Goal: Information Seeking & Learning: Compare options

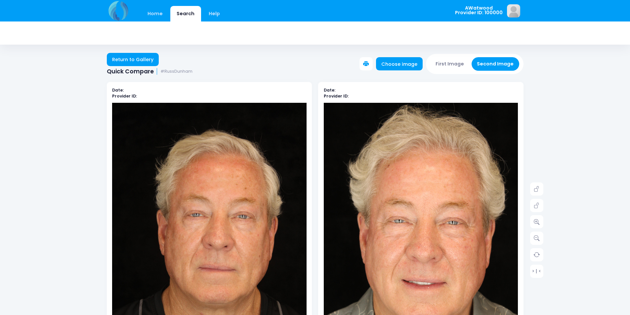
scroll to position [33, 0]
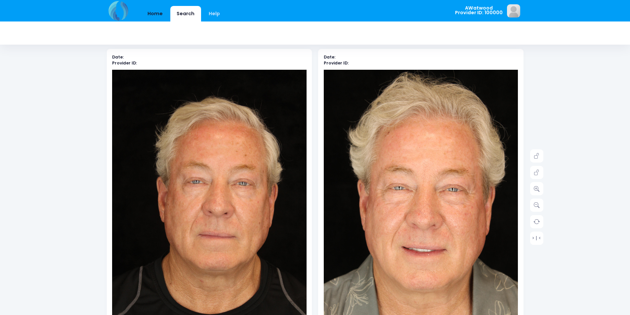
click at [157, 12] on link "Home" at bounding box center [155, 14] width 28 height 16
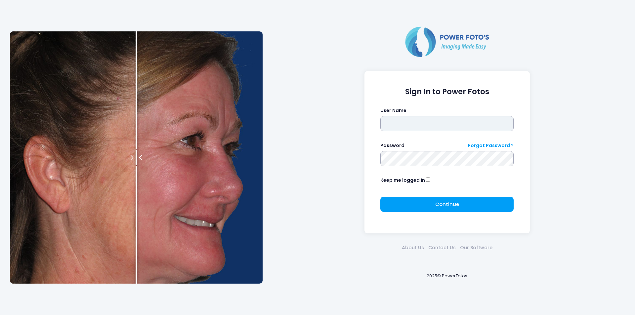
click at [395, 126] on input "text" at bounding box center [446, 123] width 133 height 15
type input "********"
click button "submit" at bounding box center [0, 0] width 0 height 0
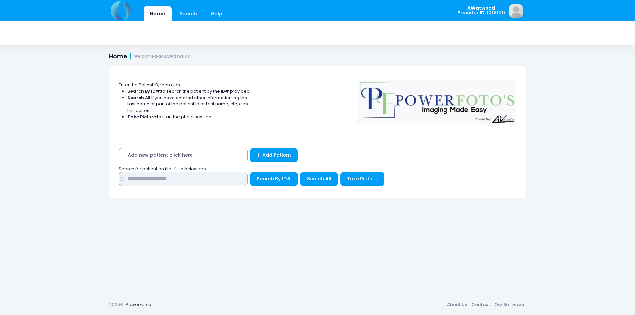
click at [147, 173] on input "text" at bounding box center [183, 179] width 129 height 14
type input "****"
click at [314, 182] on span "Search All" at bounding box center [319, 179] width 24 height 7
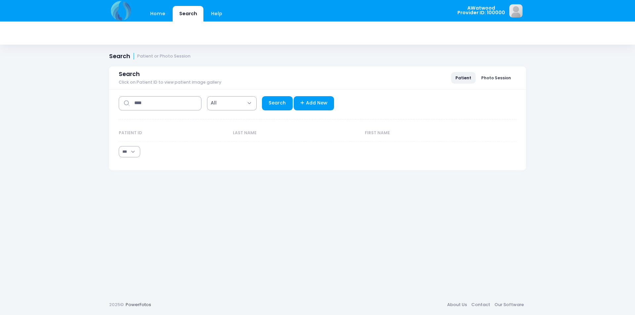
select select "***"
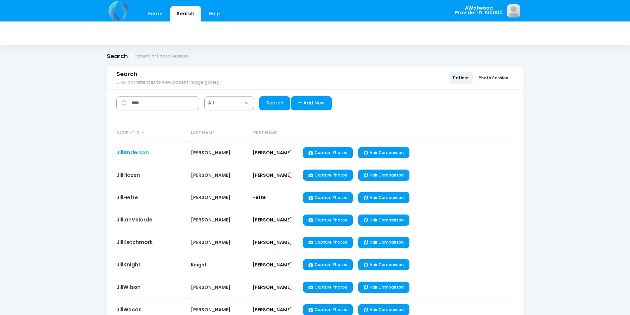
click at [143, 153] on link "JillAnderson" at bounding box center [132, 152] width 32 height 7
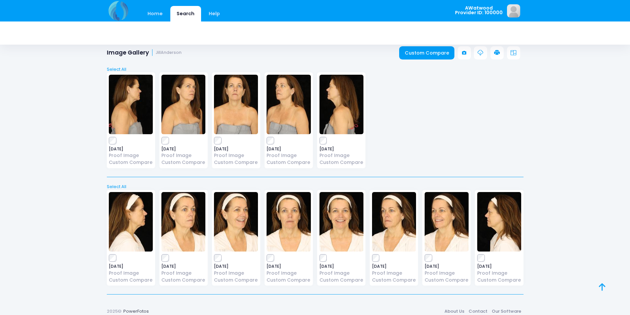
scroll to position [13, 0]
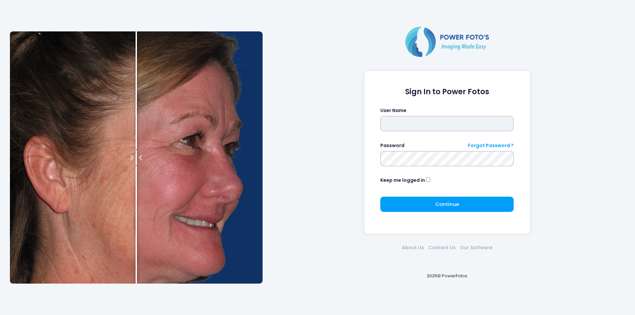
click at [409, 120] on input "text" at bounding box center [446, 123] width 133 height 15
type input "********"
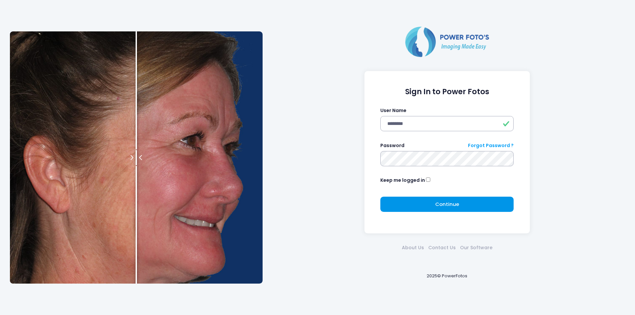
click at [438, 207] on span "Continue" at bounding box center [447, 204] width 24 height 7
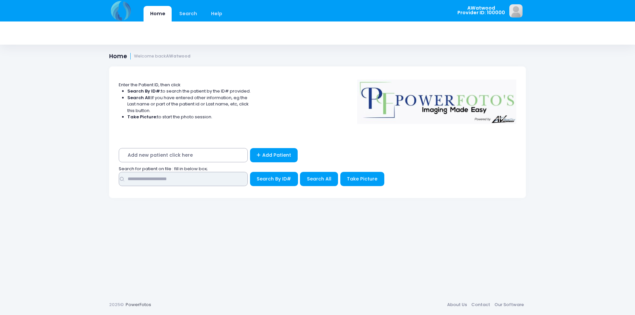
click at [173, 180] on input "text" at bounding box center [183, 179] width 129 height 14
type input "******"
click at [314, 181] on span "Search All" at bounding box center [319, 179] width 24 height 7
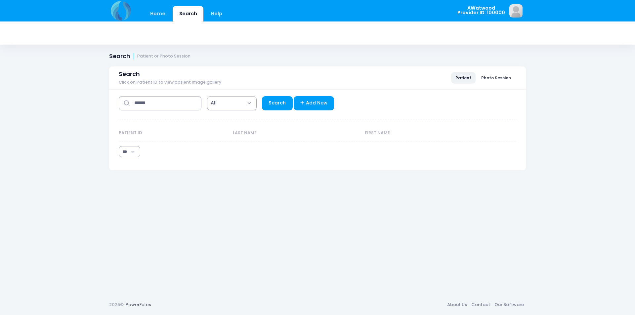
select select "***"
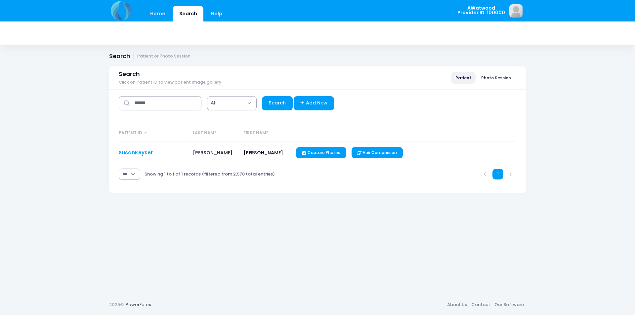
click at [146, 149] on link "SusanKeyser" at bounding box center [136, 152] width 34 height 7
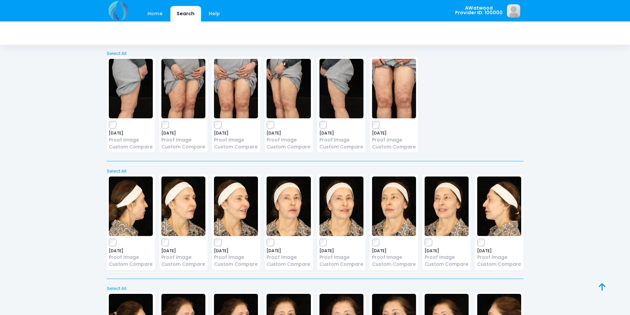
scroll to position [1894, 0]
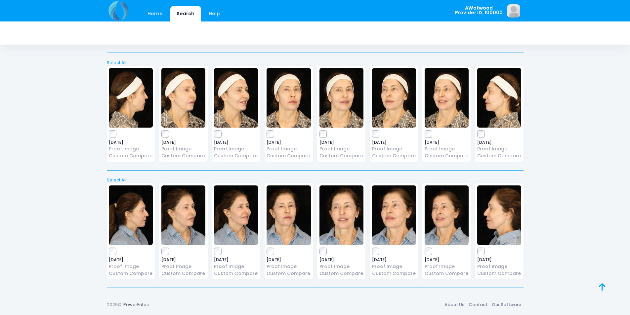
click at [183, 96] on img at bounding box center [183, 98] width 44 height 60
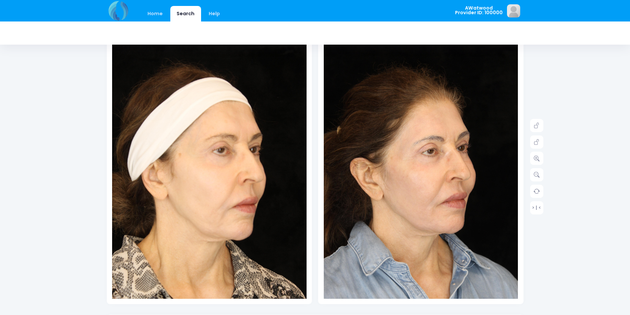
scroll to position [99, 0]
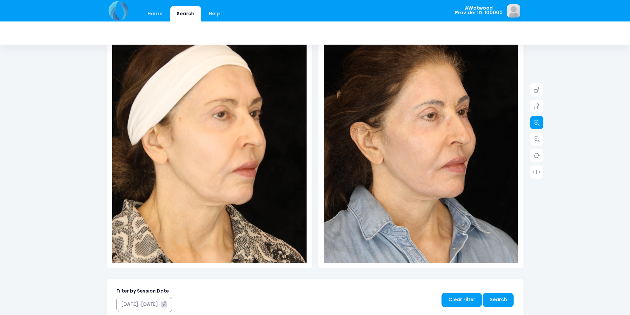
click at [538, 123] on icon at bounding box center [537, 123] width 6 height 6
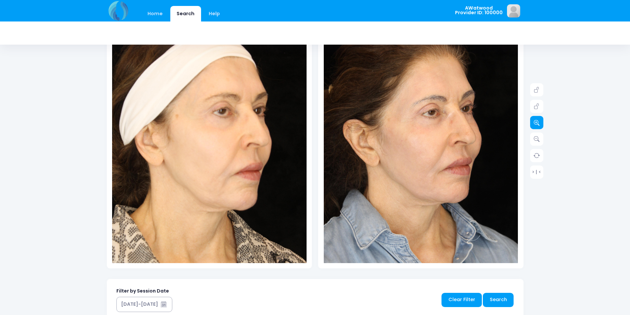
click at [538, 123] on icon at bounding box center [537, 123] width 6 height 6
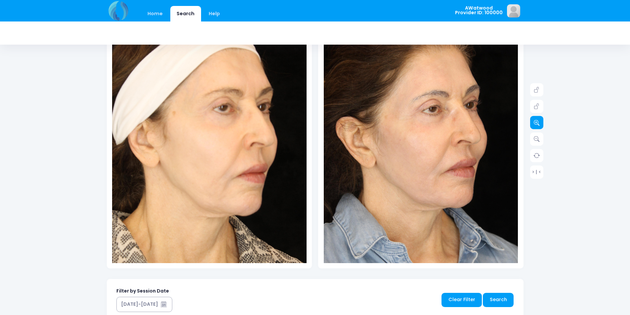
click at [538, 123] on icon at bounding box center [537, 123] width 6 height 6
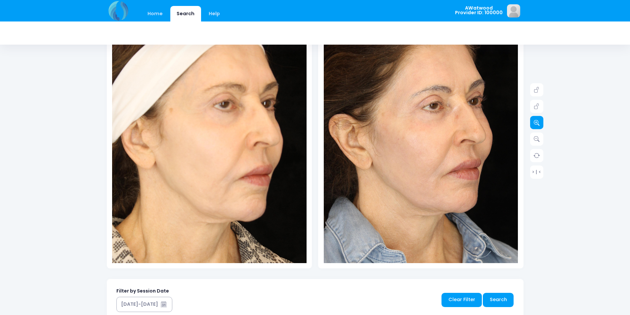
click at [538, 123] on icon at bounding box center [537, 123] width 6 height 6
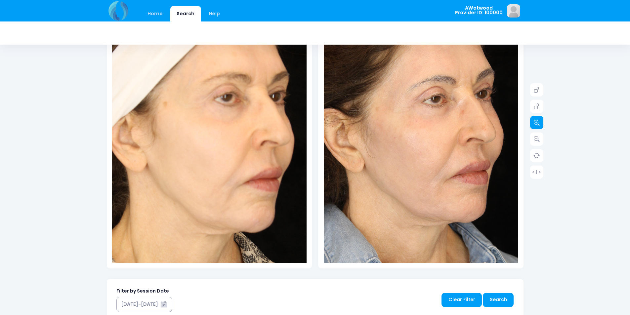
click at [538, 123] on icon at bounding box center [537, 123] width 6 height 6
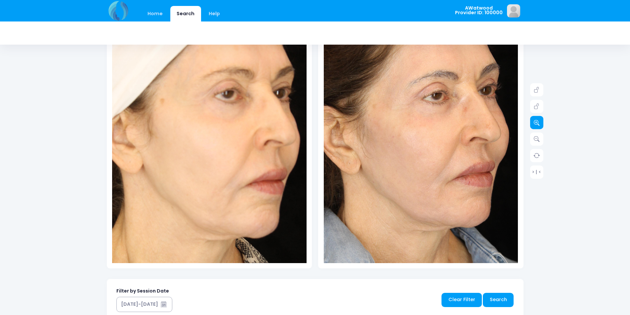
click at [538, 123] on icon at bounding box center [537, 123] width 6 height 6
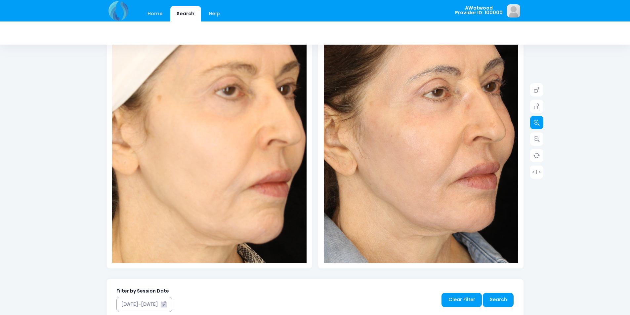
click at [538, 123] on icon at bounding box center [537, 123] width 6 height 6
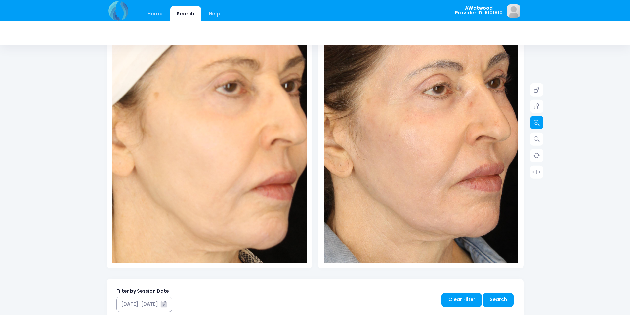
click at [538, 123] on icon at bounding box center [537, 123] width 6 height 6
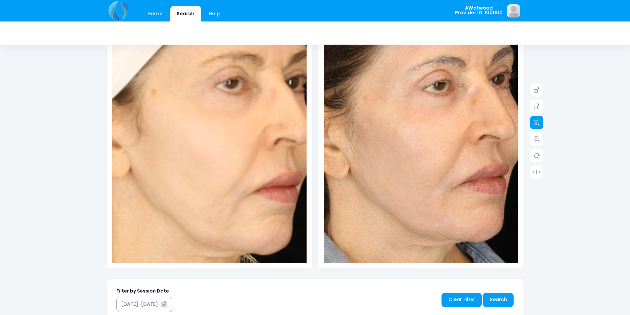
click at [538, 123] on icon at bounding box center [537, 123] width 6 height 6
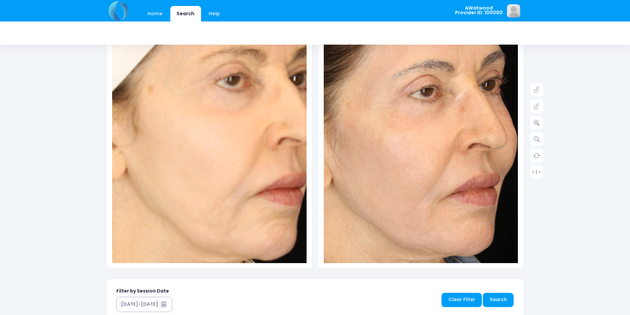
click at [434, 125] on img at bounding box center [407, 158] width 389 height 583
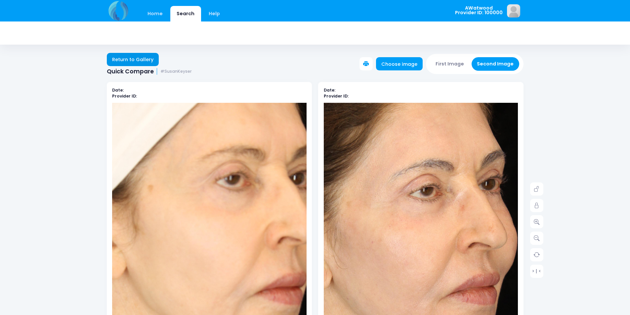
click at [134, 59] on link "Return to Gallery" at bounding box center [133, 59] width 52 height 13
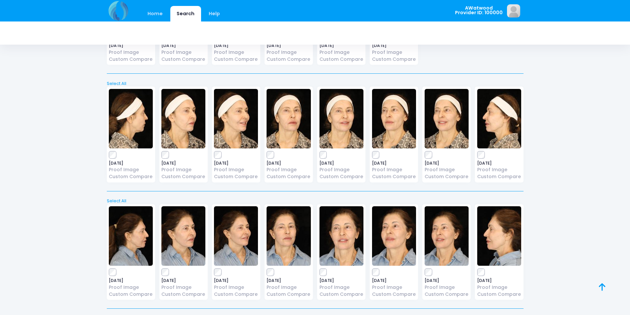
scroll to position [1894, 0]
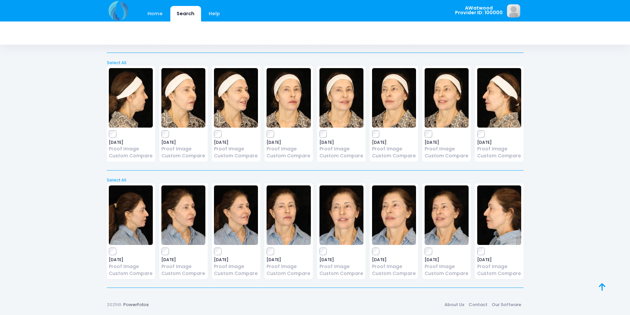
click at [294, 95] on img at bounding box center [288, 98] width 44 height 60
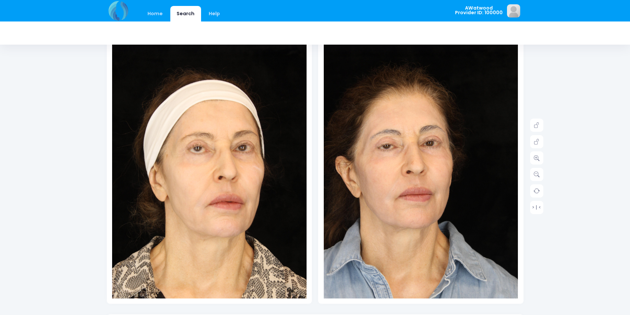
scroll to position [66, 0]
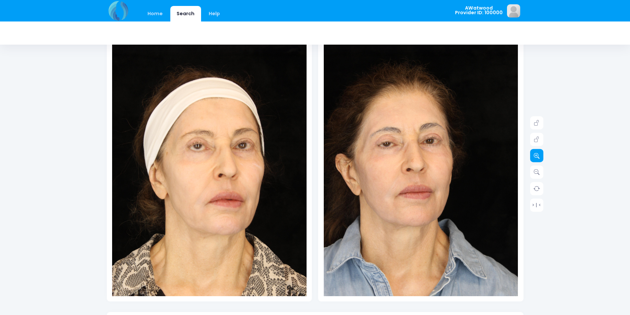
click at [537, 157] on icon at bounding box center [537, 156] width 6 height 6
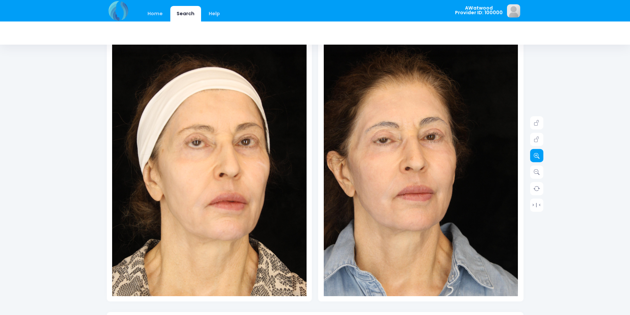
click at [537, 157] on icon at bounding box center [537, 156] width 6 height 6
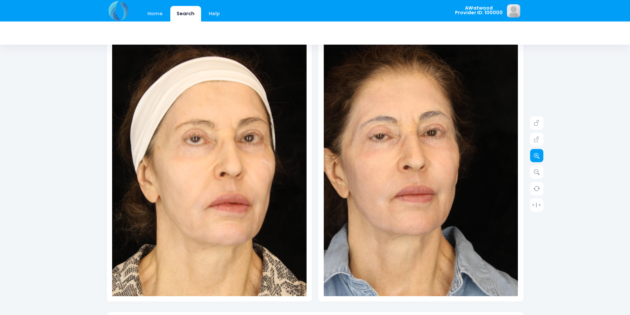
click at [537, 157] on icon at bounding box center [537, 156] width 6 height 6
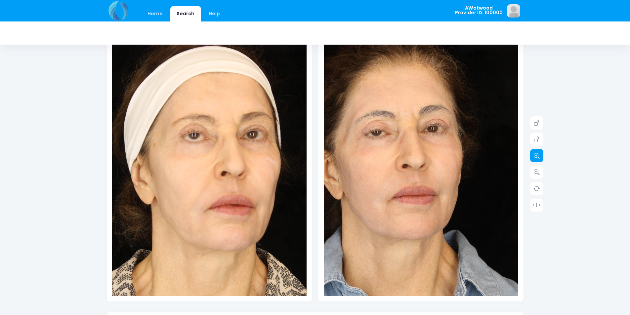
click at [537, 157] on icon at bounding box center [537, 156] width 6 height 6
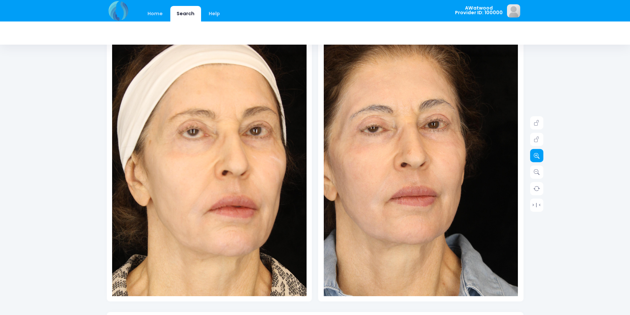
click at [537, 157] on icon at bounding box center [537, 156] width 6 height 6
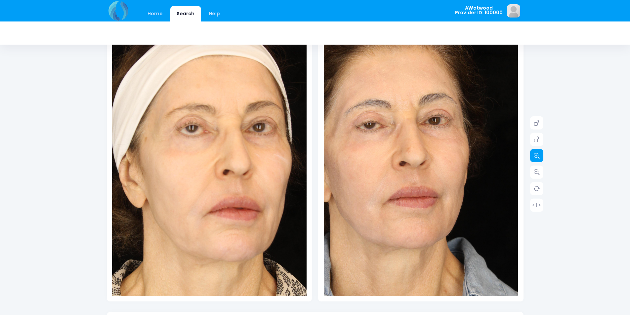
click at [537, 157] on icon at bounding box center [537, 156] width 6 height 6
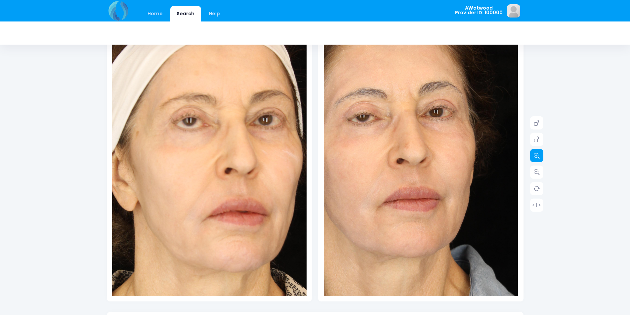
click at [537, 157] on icon at bounding box center [537, 156] width 6 height 6
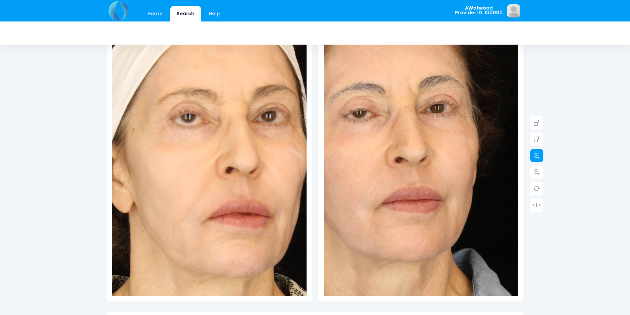
click at [537, 157] on icon at bounding box center [537, 156] width 6 height 6
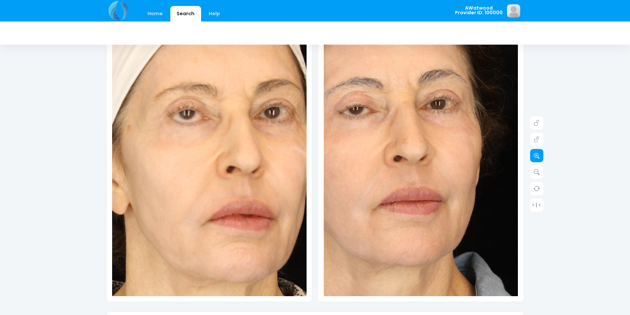
click at [537, 157] on icon at bounding box center [537, 156] width 6 height 6
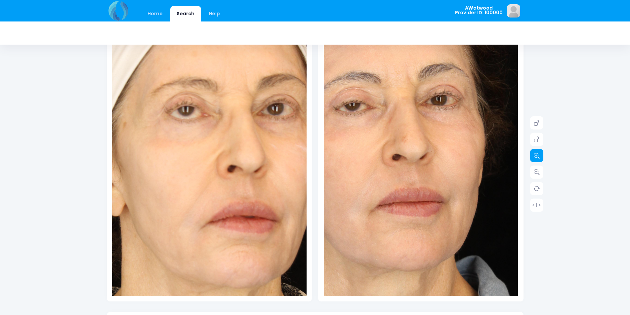
click at [537, 157] on icon at bounding box center [537, 156] width 6 height 6
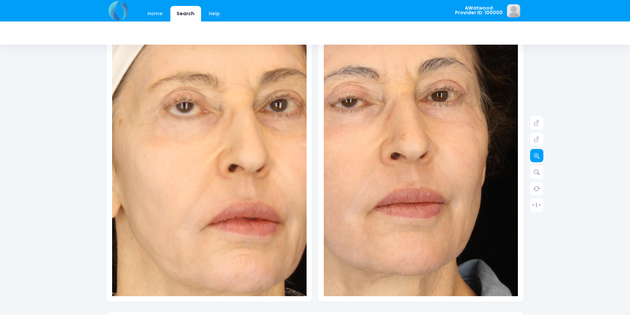
click at [537, 157] on icon at bounding box center [537, 156] width 6 height 6
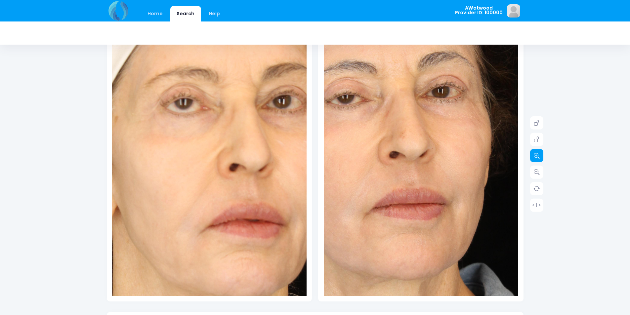
click at [537, 157] on icon at bounding box center [537, 156] width 6 height 6
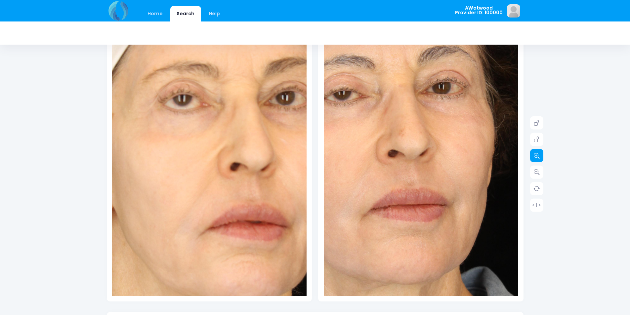
click at [537, 157] on icon at bounding box center [537, 156] width 6 height 6
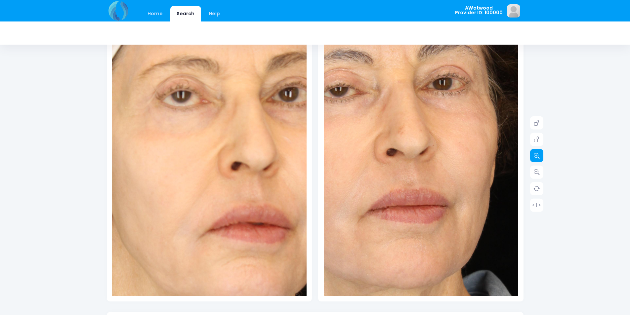
click at [537, 157] on icon at bounding box center [537, 156] width 6 height 6
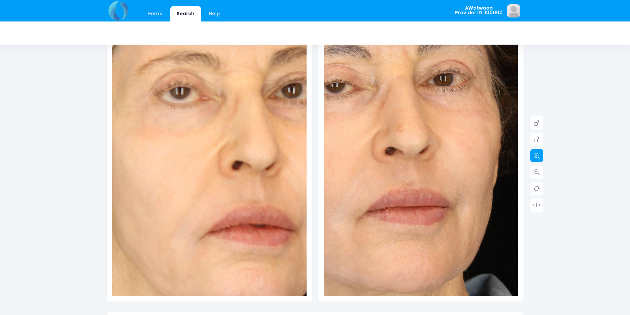
click at [537, 157] on icon at bounding box center [537, 156] width 6 height 6
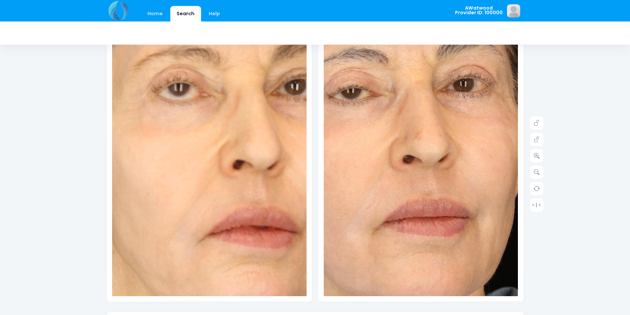
click at [409, 161] on img at bounding box center [439, 192] width 505 height 758
click at [539, 143] on link at bounding box center [536, 139] width 13 height 13
click at [534, 172] on icon at bounding box center [537, 172] width 6 height 6
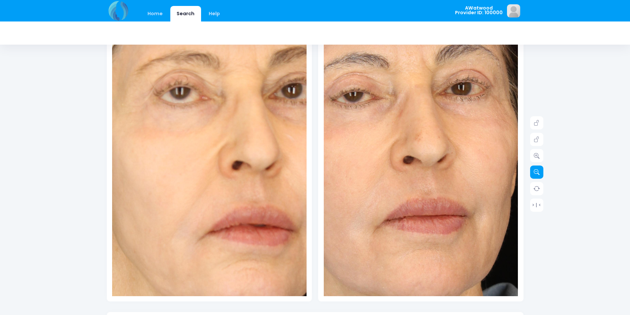
click at [534, 172] on icon at bounding box center [537, 172] width 6 height 6
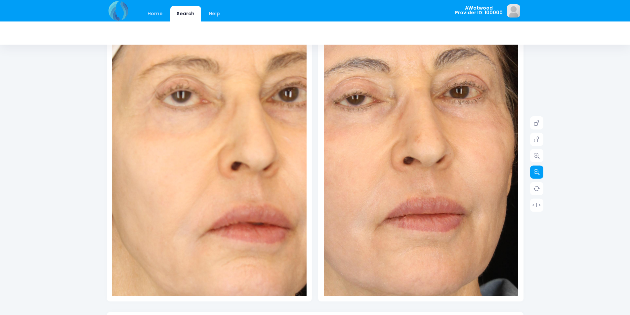
click at [534, 172] on icon at bounding box center [537, 172] width 6 height 6
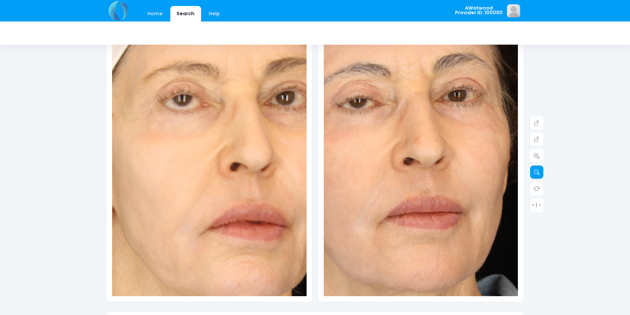
click at [534, 172] on icon at bounding box center [537, 172] width 6 height 6
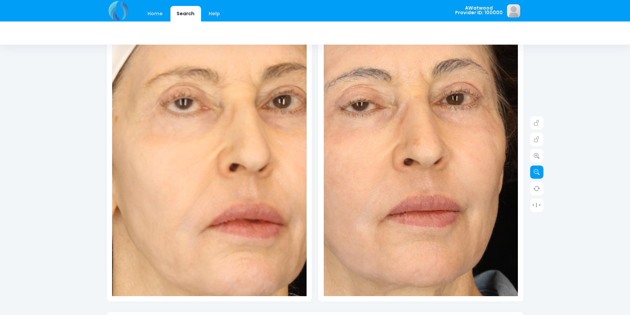
click at [534, 172] on icon at bounding box center [537, 172] width 6 height 6
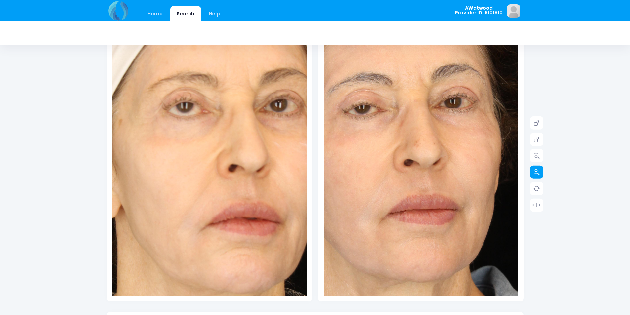
click at [534, 172] on icon at bounding box center [537, 172] width 6 height 6
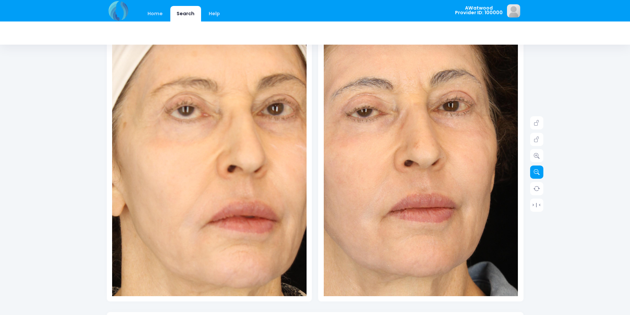
click at [534, 172] on icon at bounding box center [537, 172] width 6 height 6
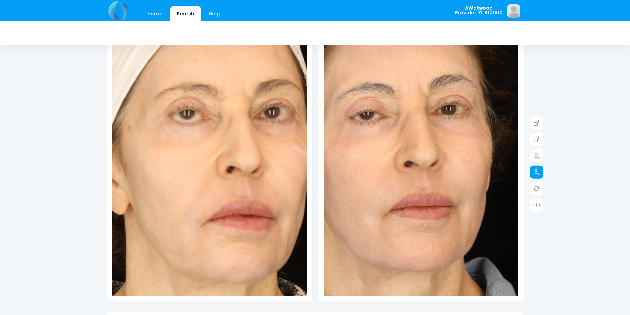
click at [534, 172] on icon at bounding box center [537, 172] width 6 height 6
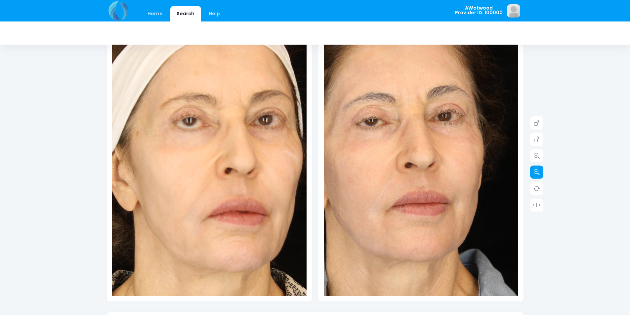
click at [534, 172] on icon at bounding box center [537, 172] width 6 height 6
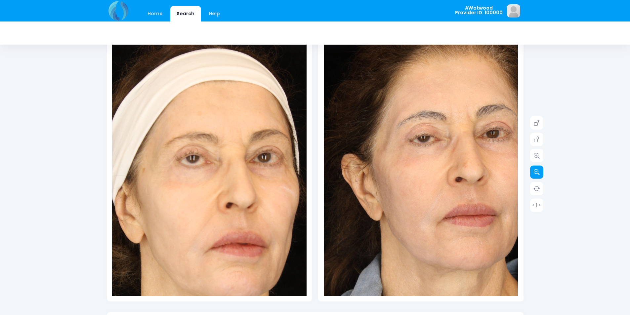
scroll to position [99, 0]
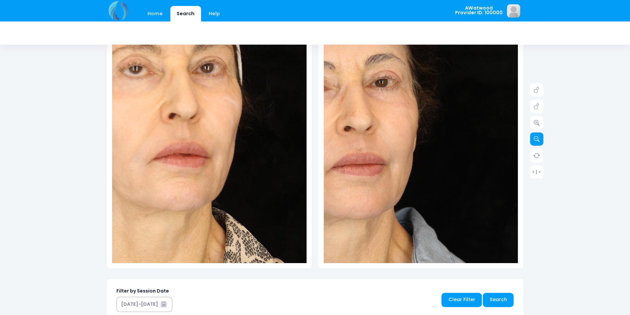
click at [539, 138] on icon at bounding box center [537, 139] width 6 height 6
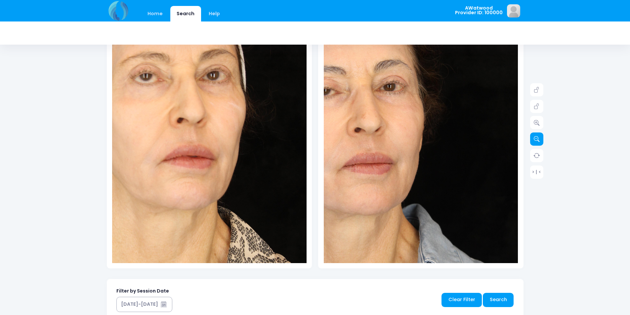
click at [539, 138] on icon at bounding box center [537, 139] width 6 height 6
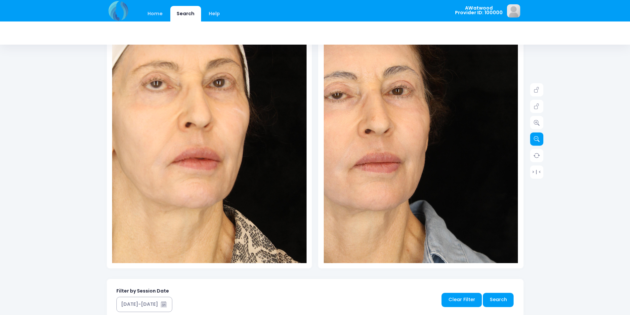
click at [539, 138] on icon at bounding box center [537, 139] width 6 height 6
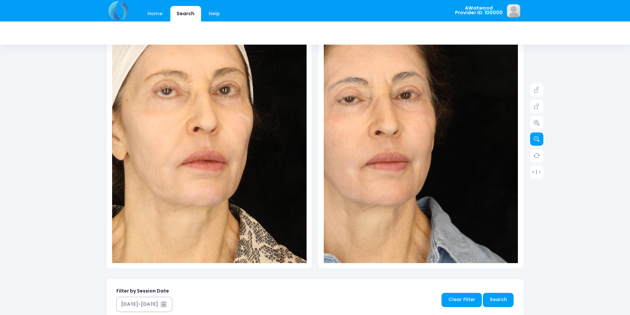
click at [539, 138] on icon at bounding box center [537, 139] width 6 height 6
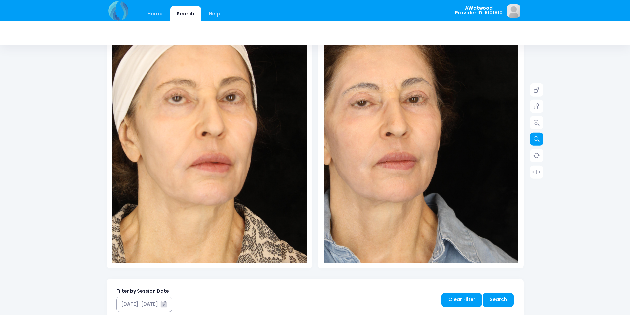
click at [539, 138] on icon at bounding box center [537, 139] width 6 height 6
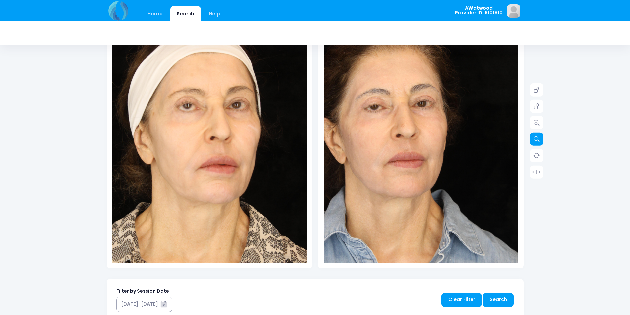
click at [539, 138] on icon at bounding box center [537, 139] width 6 height 6
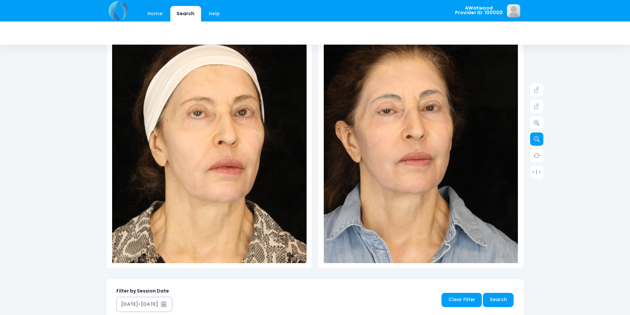
click at [539, 138] on icon at bounding box center [537, 139] width 6 height 6
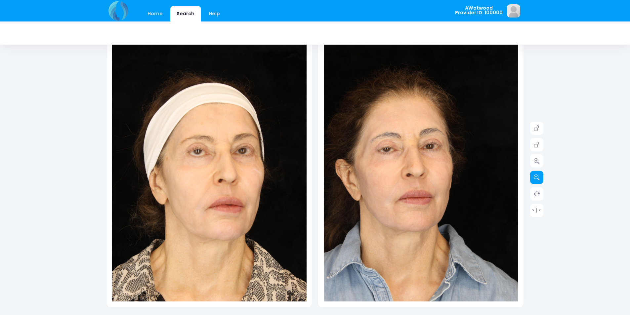
scroll to position [0, 0]
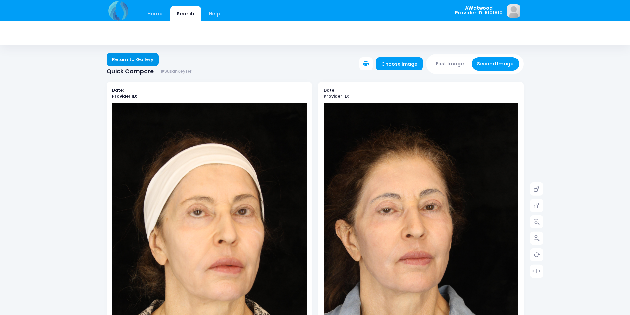
click at [143, 60] on link "Return to Gallery" at bounding box center [133, 59] width 52 height 13
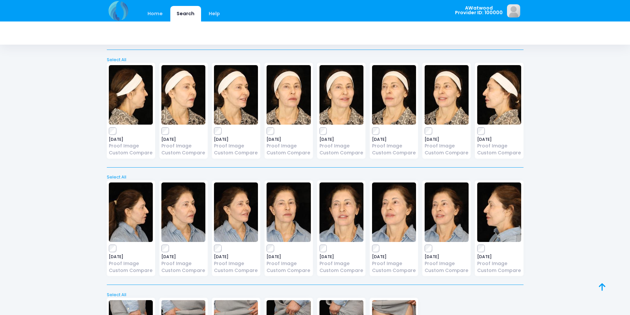
scroll to position [1897, 0]
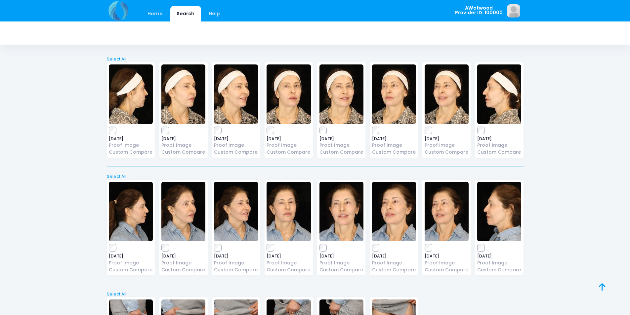
click at [393, 98] on img at bounding box center [394, 94] width 44 height 60
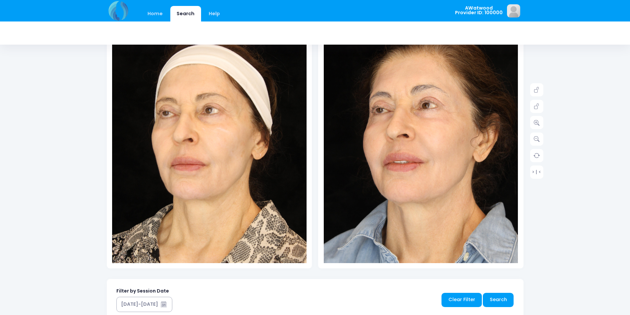
scroll to position [66, 0]
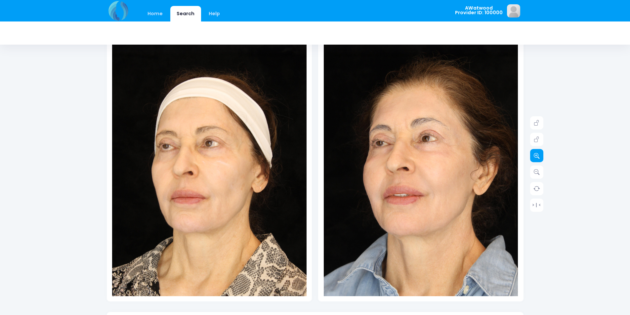
click at [538, 156] on icon at bounding box center [537, 156] width 6 height 6
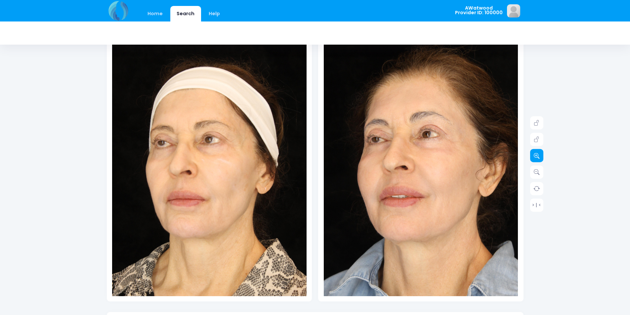
click at [538, 156] on icon at bounding box center [537, 156] width 6 height 6
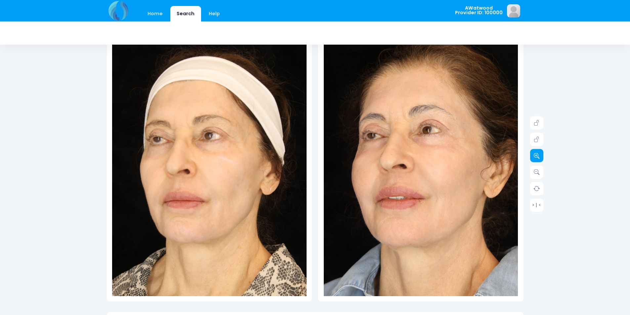
click at [538, 156] on icon at bounding box center [537, 156] width 6 height 6
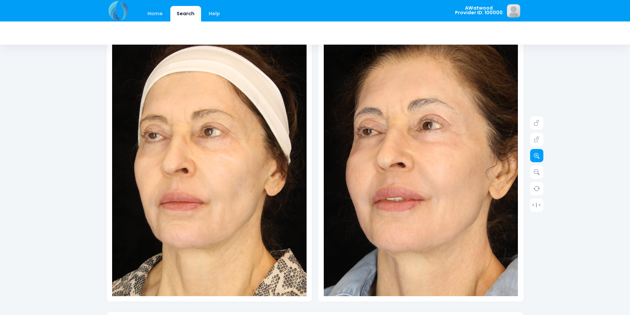
click at [538, 156] on icon at bounding box center [537, 156] width 6 height 6
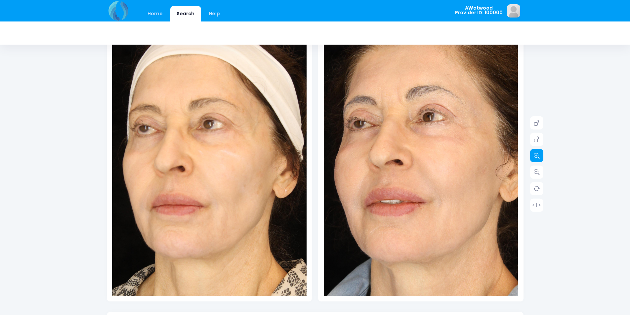
click at [538, 156] on icon at bounding box center [537, 156] width 6 height 6
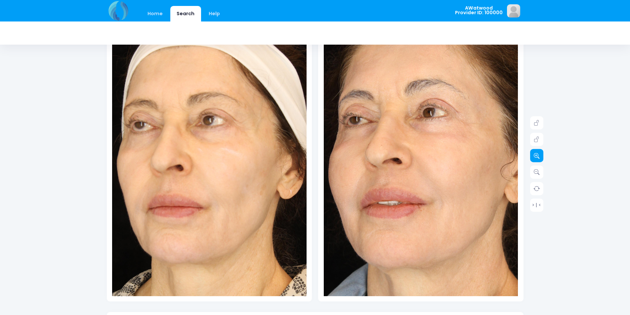
click at [538, 156] on icon at bounding box center [537, 156] width 6 height 6
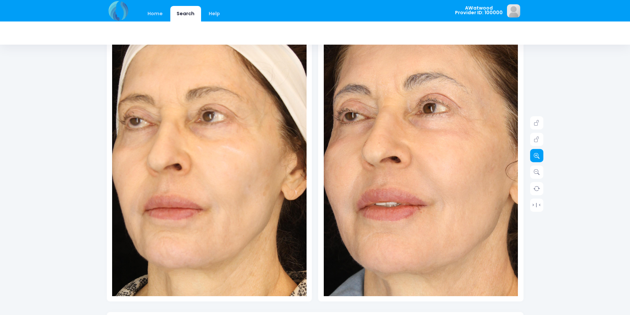
click at [538, 156] on icon at bounding box center [537, 156] width 6 height 6
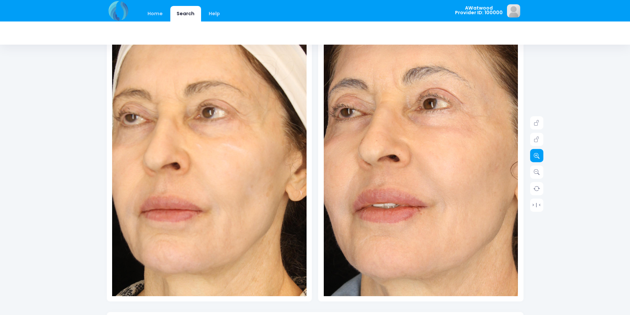
click at [538, 156] on icon at bounding box center [537, 156] width 6 height 6
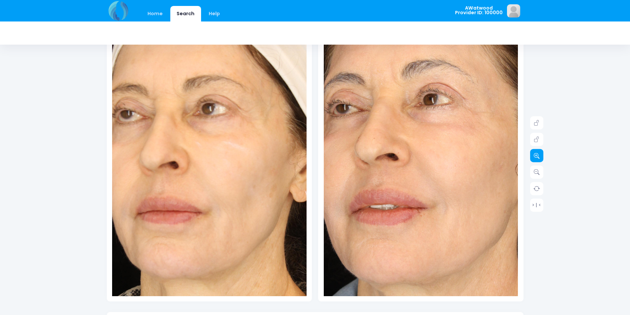
click at [538, 156] on icon at bounding box center [537, 156] width 6 height 6
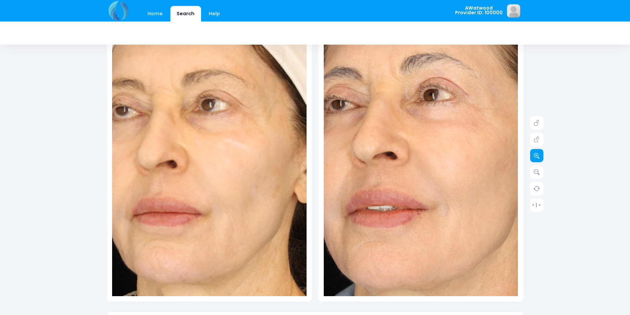
click at [538, 156] on icon at bounding box center [537, 156] width 6 height 6
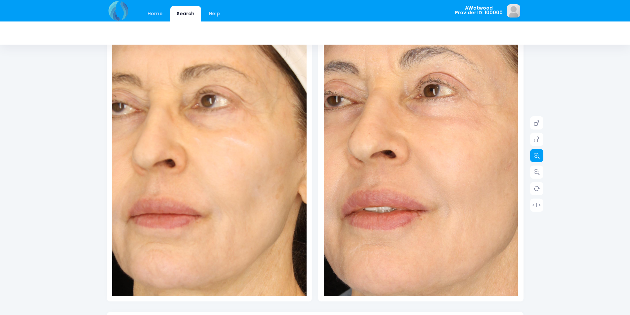
click at [538, 156] on icon at bounding box center [537, 156] width 6 height 6
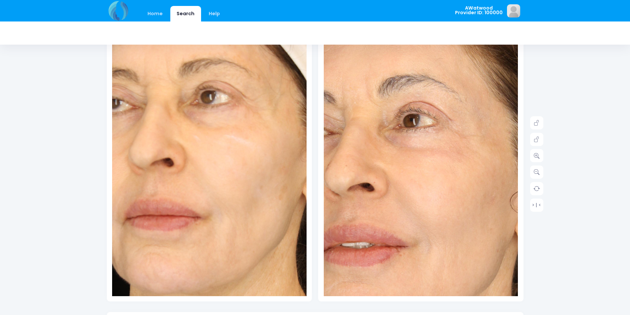
click at [438, 141] on img at bounding box center [400, 216] width 428 height 641
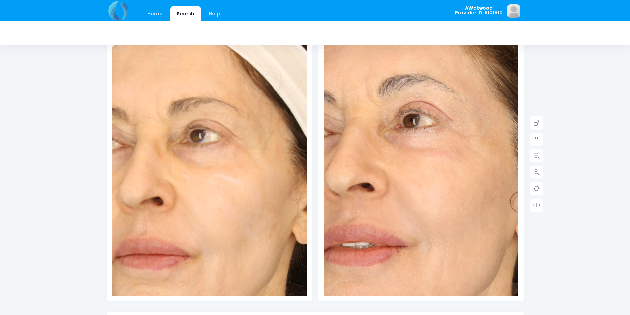
click at [218, 138] on img at bounding box center [199, 220] width 428 height 641
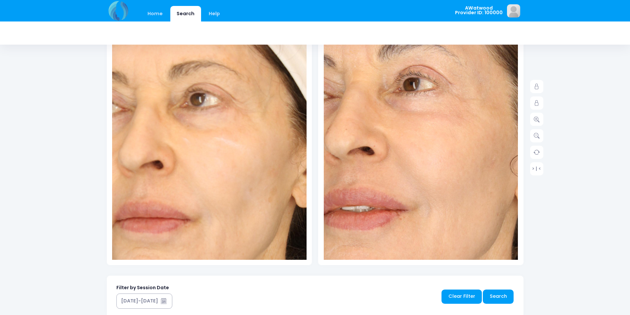
scroll to position [132, 0]
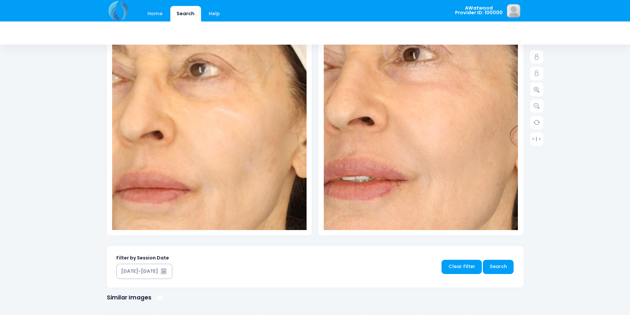
click at [177, 12] on link "Search" at bounding box center [185, 14] width 31 height 16
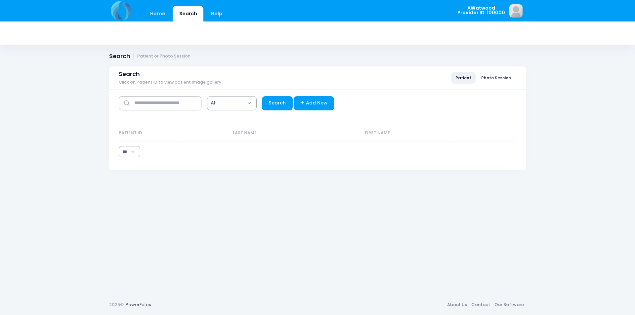
select select "***"
click at [175, 104] on input "text" at bounding box center [160, 103] width 83 height 14
type input "*****"
click at [284, 99] on link "Search" at bounding box center [277, 103] width 31 height 14
select select "***"
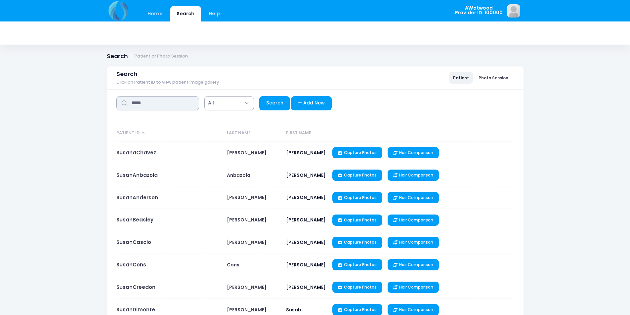
click at [164, 103] on input "*****" at bounding box center [157, 103] width 83 height 14
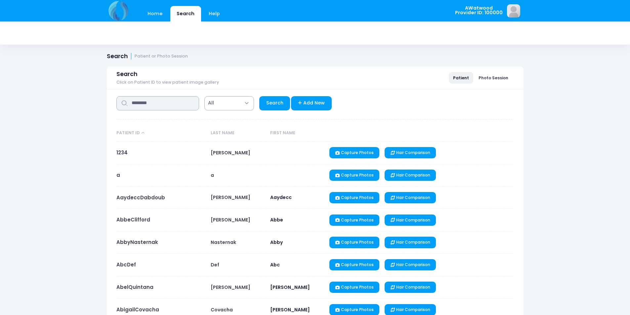
drag, startPoint x: 180, startPoint y: 108, endPoint x: 129, endPoint y: 105, distance: 50.7
click at [129, 105] on input "********" at bounding box center [157, 103] width 83 height 14
type input "******"
click at [267, 99] on link "Search" at bounding box center [274, 103] width 31 height 14
select select "***"
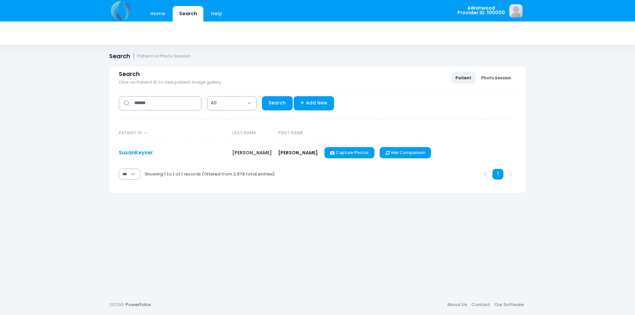
click at [143, 152] on link "SusanKeyser" at bounding box center [136, 152] width 34 height 7
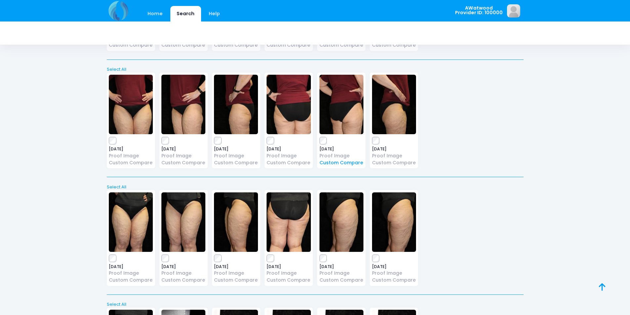
scroll to position [595, 0]
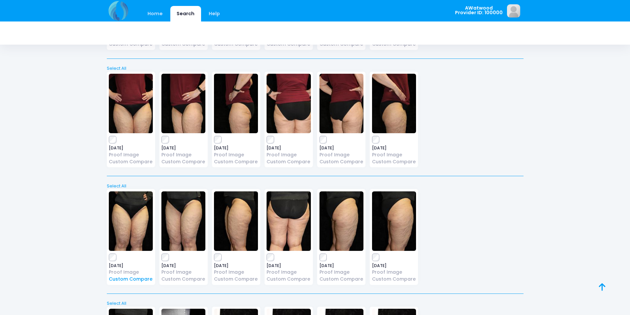
click at [140, 280] on link "Custom Compare" at bounding box center [131, 279] width 44 height 7
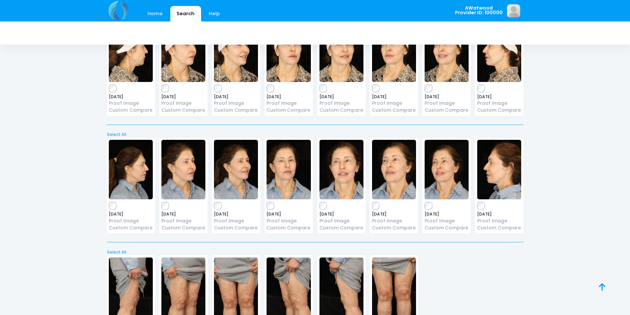
scroll to position [1984, 0]
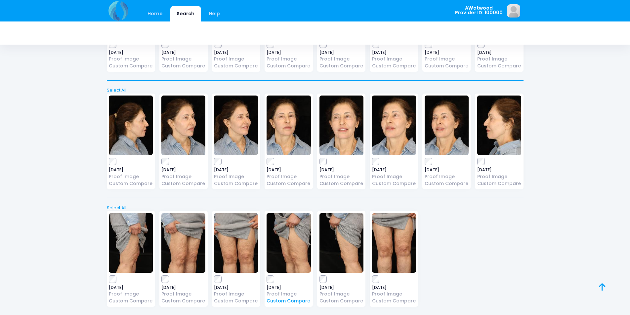
click at [281, 303] on link "Custom Compare" at bounding box center [288, 301] width 44 height 7
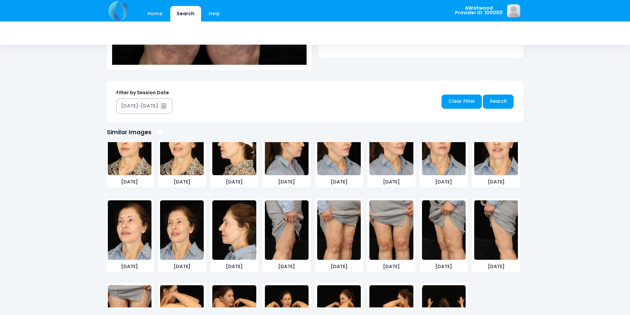
scroll to position [1194, 0]
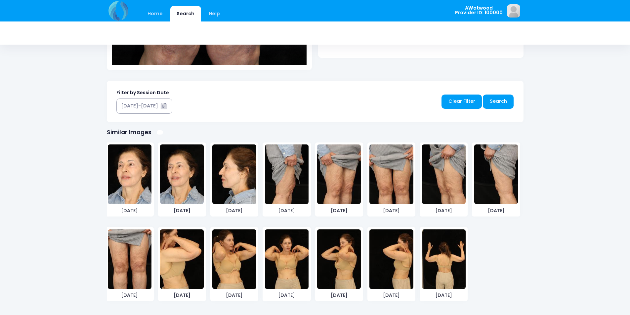
click at [329, 179] on img at bounding box center [339, 174] width 44 height 60
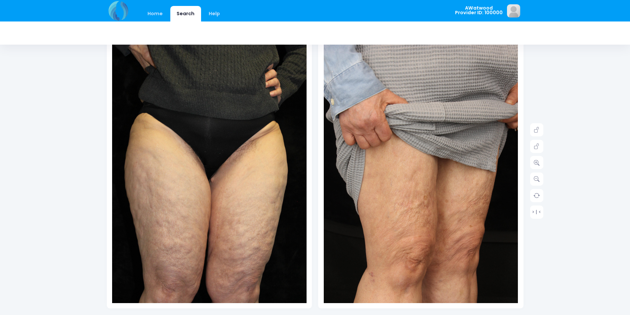
scroll to position [96, 0]
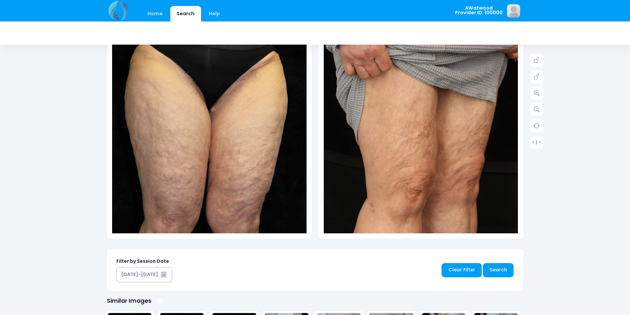
click at [230, 175] on img at bounding box center [209, 120] width 194 height 292
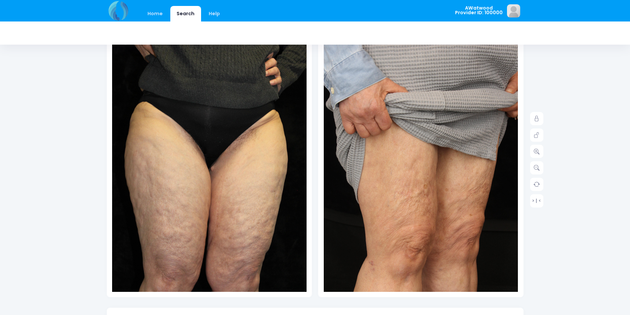
scroll to position [63, 0]
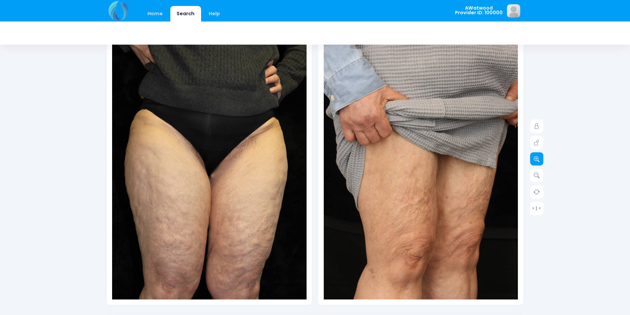
click at [541, 157] on link at bounding box center [536, 158] width 13 height 13
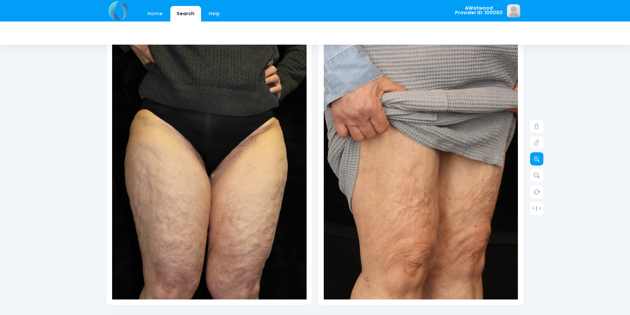
click at [541, 157] on link at bounding box center [536, 158] width 13 height 13
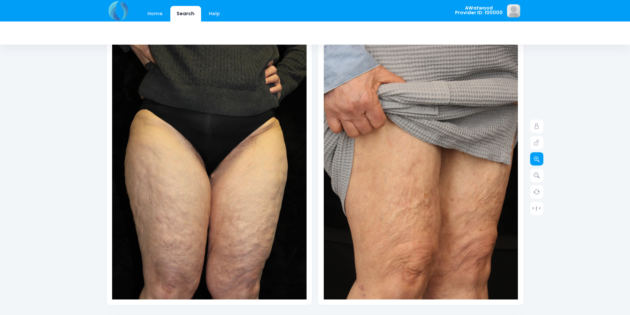
click at [541, 157] on link at bounding box center [536, 158] width 13 height 13
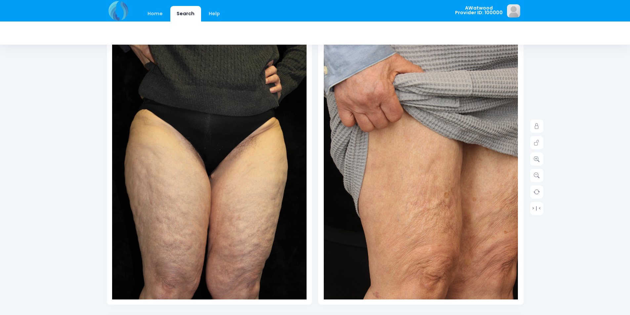
click at [263, 177] on img at bounding box center [209, 186] width 194 height 292
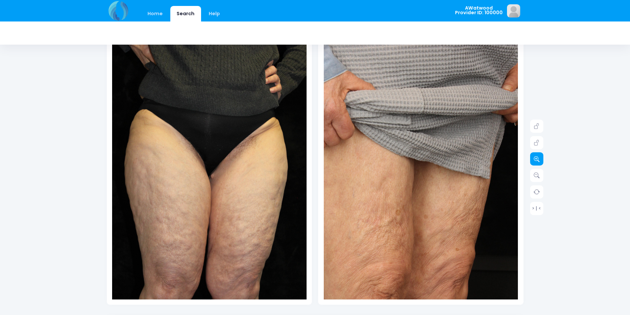
click at [532, 157] on link at bounding box center [536, 158] width 13 height 13
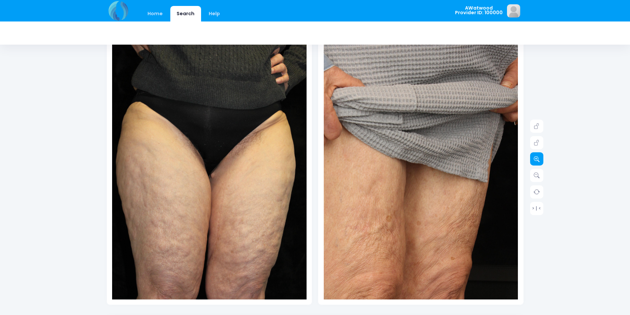
click at [532, 157] on link at bounding box center [536, 158] width 13 height 13
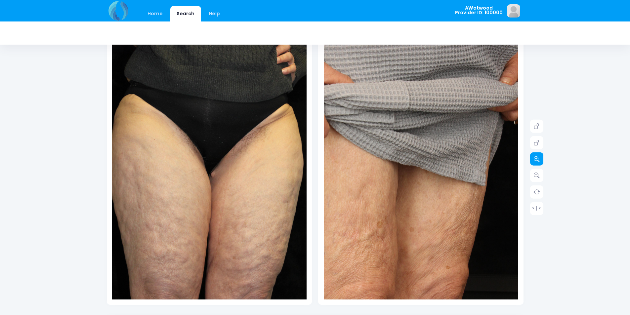
click at [532, 157] on link at bounding box center [536, 158] width 13 height 13
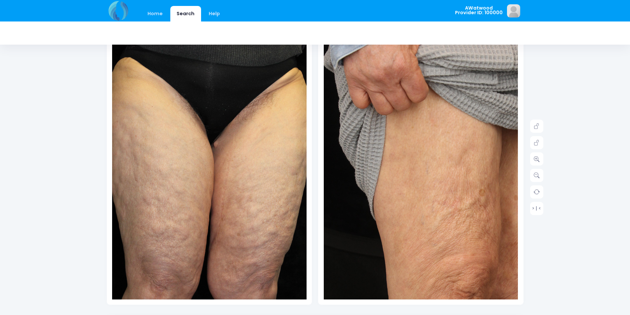
click at [201, 257] on img at bounding box center [211, 156] width 253 height 379
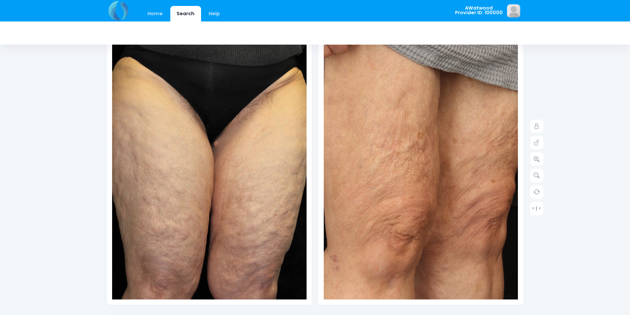
click at [434, 265] on img at bounding box center [412, 122] width 311 height 467
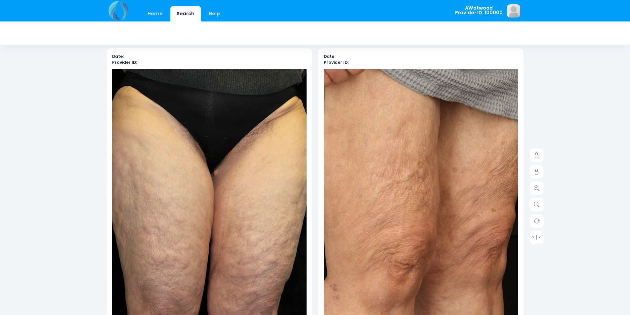
scroll to position [30, 0]
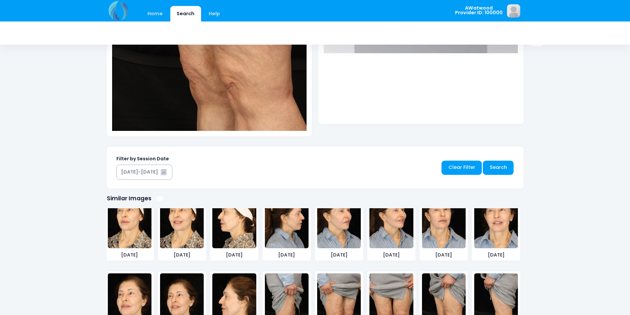
scroll to position [1194, 0]
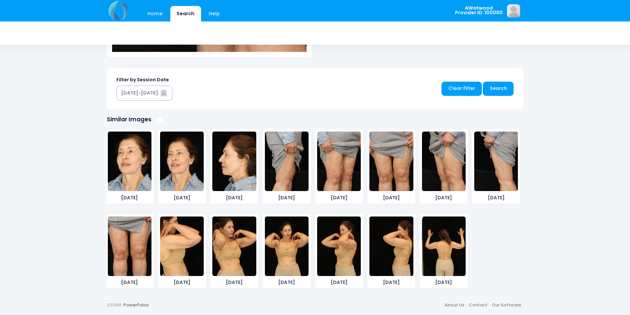
click at [346, 178] on img at bounding box center [339, 162] width 44 height 60
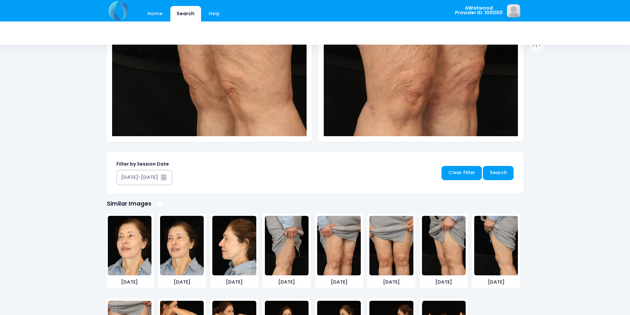
scroll to position [261, 0]
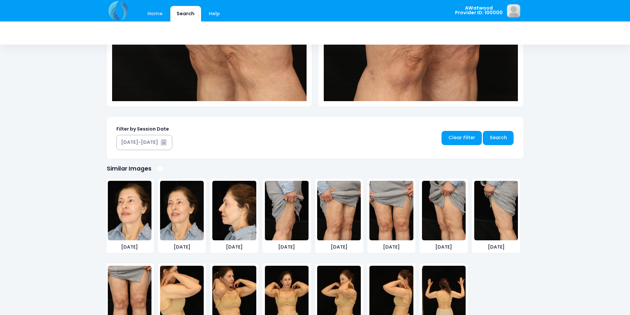
click at [445, 207] on img at bounding box center [444, 211] width 44 height 60
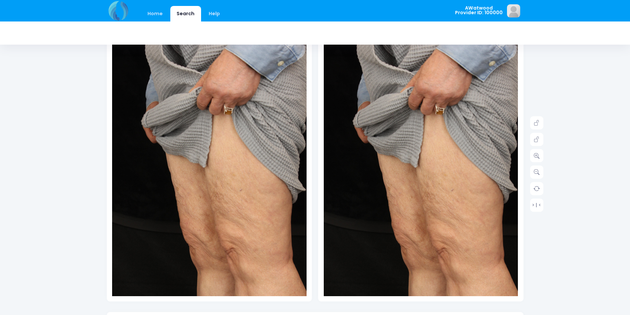
scroll to position [0, 0]
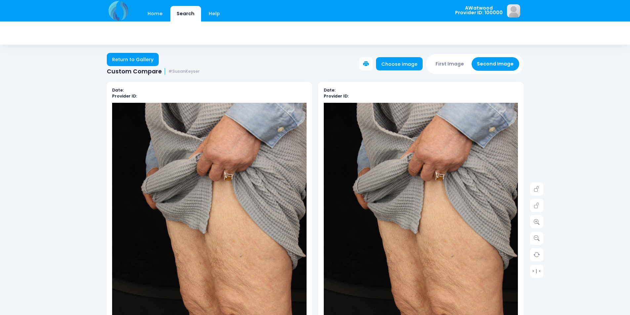
click at [456, 62] on button "First Image" at bounding box center [449, 64] width 39 height 14
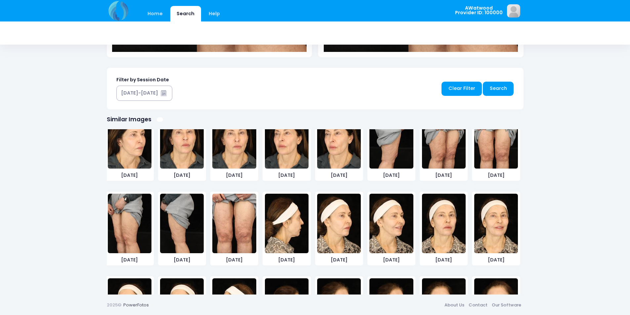
scroll to position [930, 0]
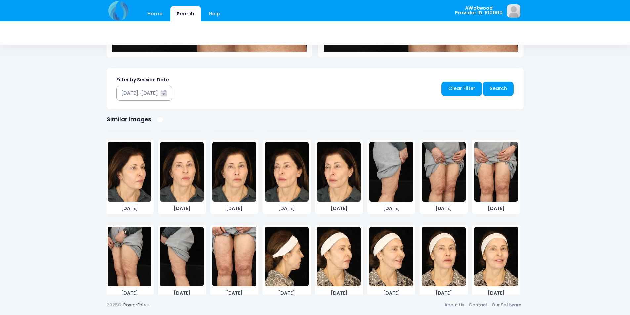
click at [442, 176] on img at bounding box center [444, 172] width 44 height 60
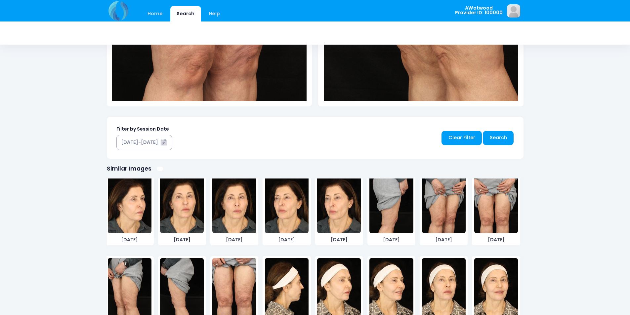
scroll to position [963, 0]
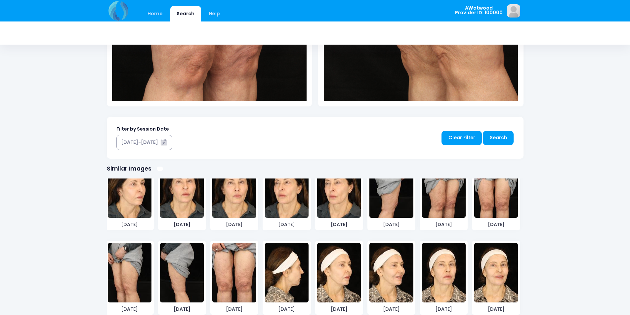
click at [131, 275] on img at bounding box center [130, 273] width 44 height 60
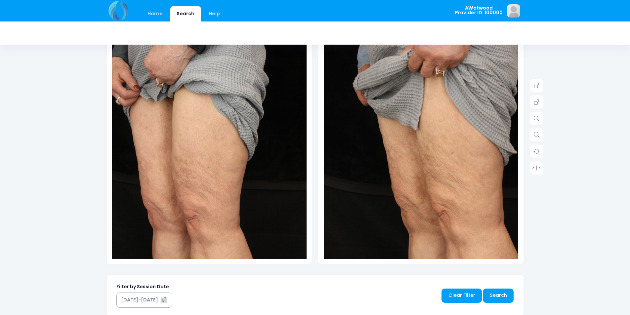
scroll to position [66, 0]
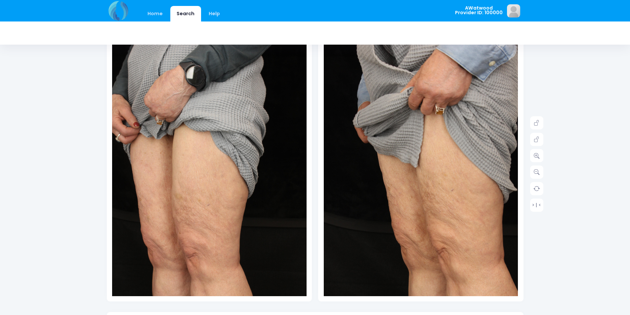
click at [242, 237] on img at bounding box center [209, 183] width 194 height 292
click at [538, 158] on icon at bounding box center [537, 156] width 6 height 6
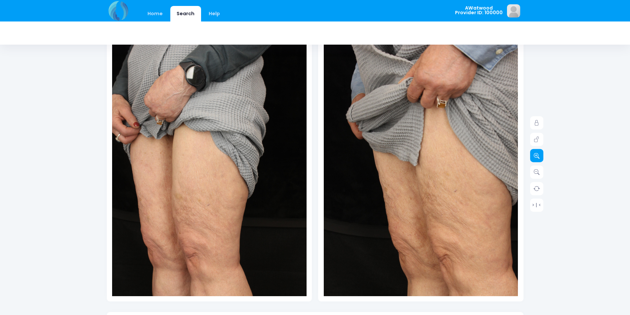
click at [538, 158] on icon at bounding box center [537, 156] width 6 height 6
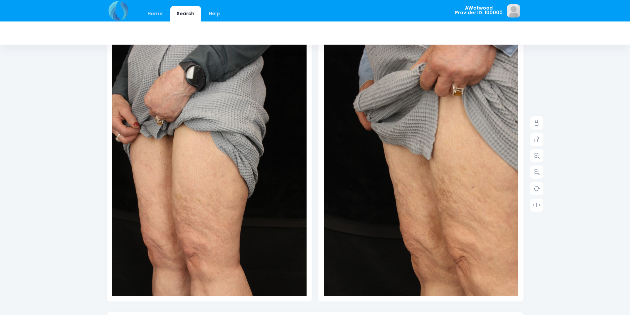
click at [154, 167] on img at bounding box center [209, 183] width 194 height 292
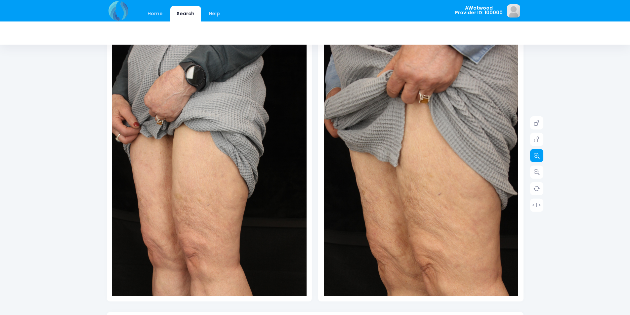
click at [530, 158] on link at bounding box center [536, 155] width 13 height 13
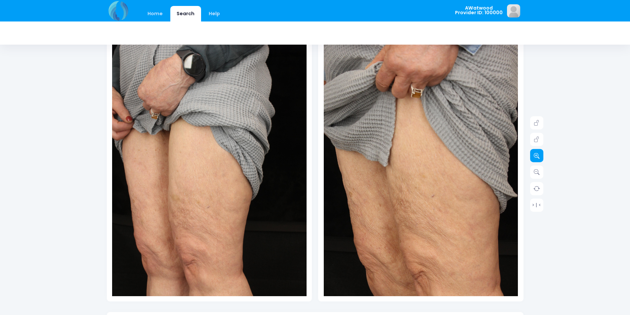
click at [530, 158] on link at bounding box center [536, 155] width 13 height 13
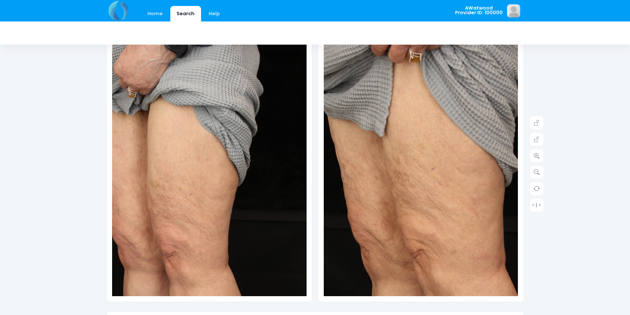
click at [501, 222] on img at bounding box center [389, 157] width 272 height 408
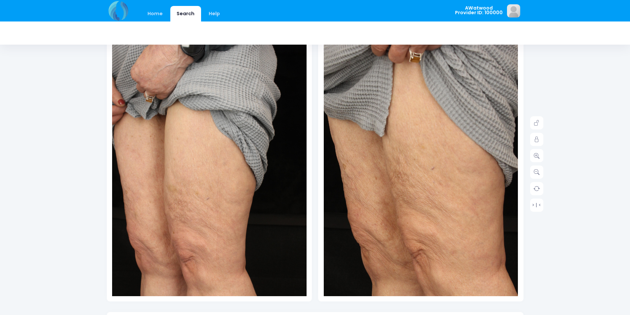
click at [211, 215] on img at bounding box center [208, 171] width 233 height 350
click at [535, 159] on link at bounding box center [536, 155] width 13 height 13
click at [169, 172] on img at bounding box center [208, 171] width 233 height 350
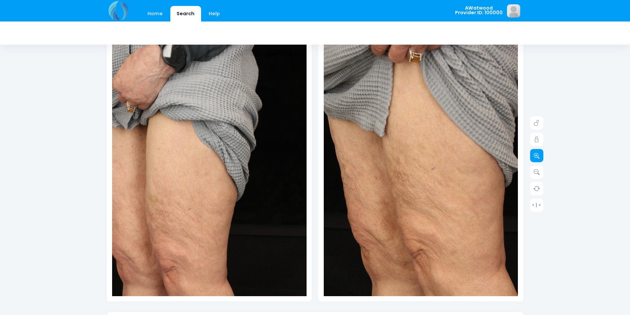
click at [534, 154] on icon at bounding box center [537, 156] width 6 height 6
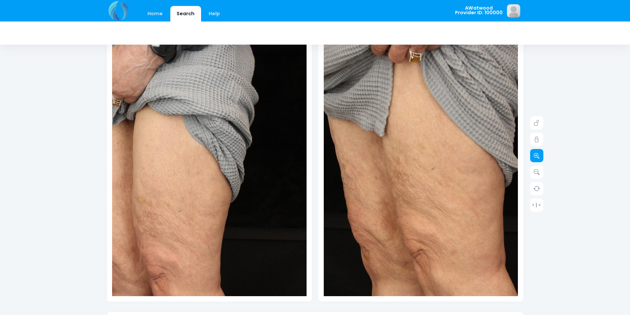
click at [534, 154] on icon at bounding box center [537, 156] width 6 height 6
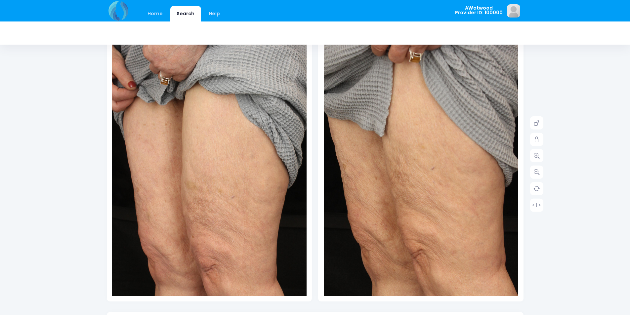
click at [147, 204] on img at bounding box center [234, 165] width 272 height 408
click at [225, 238] on img at bounding box center [234, 165] width 272 height 408
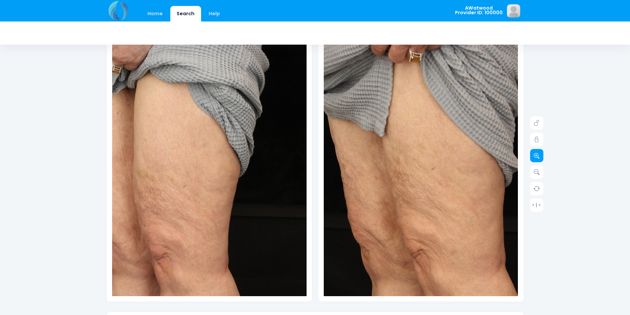
click at [539, 155] on icon at bounding box center [537, 156] width 6 height 6
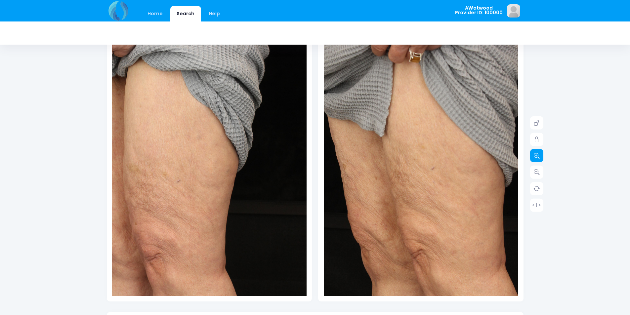
click at [539, 155] on icon at bounding box center [537, 156] width 6 height 6
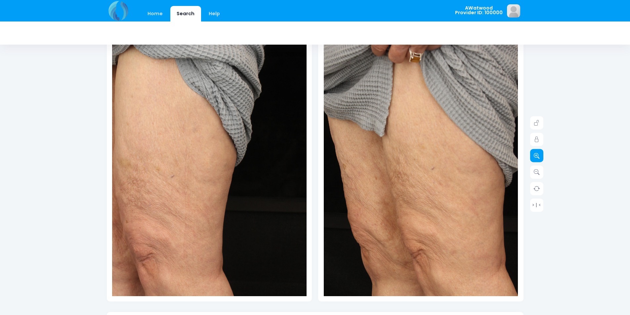
click at [539, 155] on icon at bounding box center [537, 156] width 6 height 6
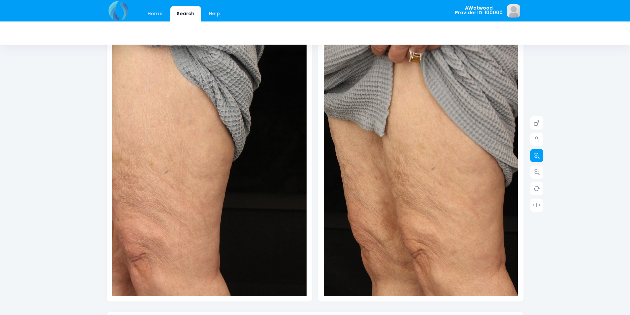
click at [539, 155] on icon at bounding box center [537, 156] width 6 height 6
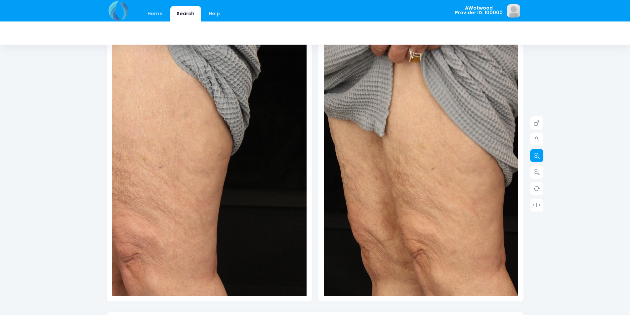
click at [539, 155] on icon at bounding box center [537, 156] width 6 height 6
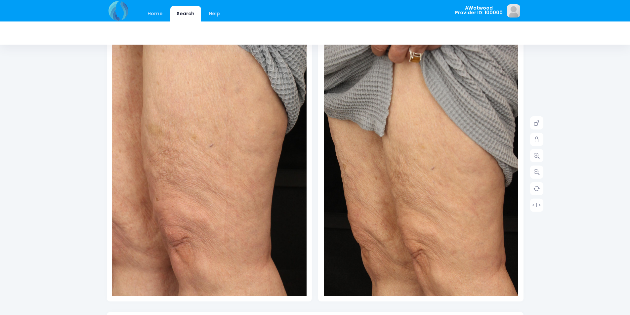
click at [205, 245] on img at bounding box center [212, 102] width 369 height 554
click at [423, 220] on img at bounding box center [389, 157] width 272 height 408
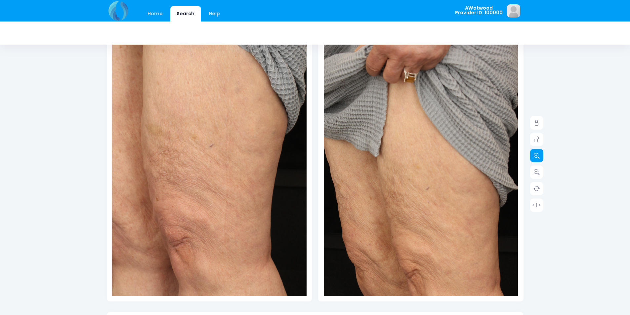
click at [539, 153] on icon at bounding box center [537, 156] width 6 height 6
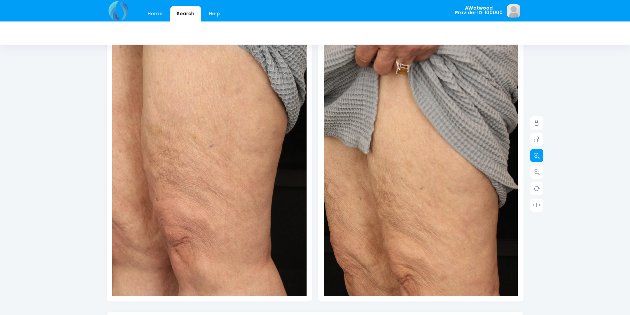
click at [539, 153] on icon at bounding box center [537, 156] width 6 height 6
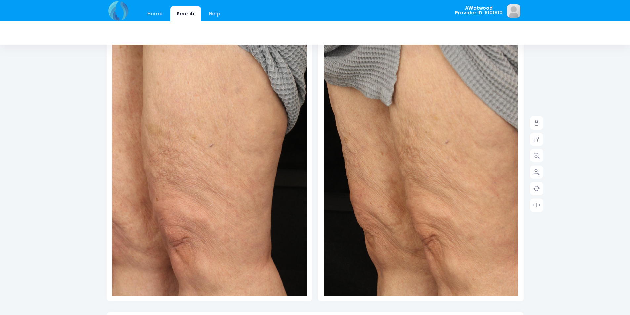
click at [461, 245] on img at bounding box center [396, 129] width 311 height 467
